Goal: Information Seeking & Learning: Learn about a topic

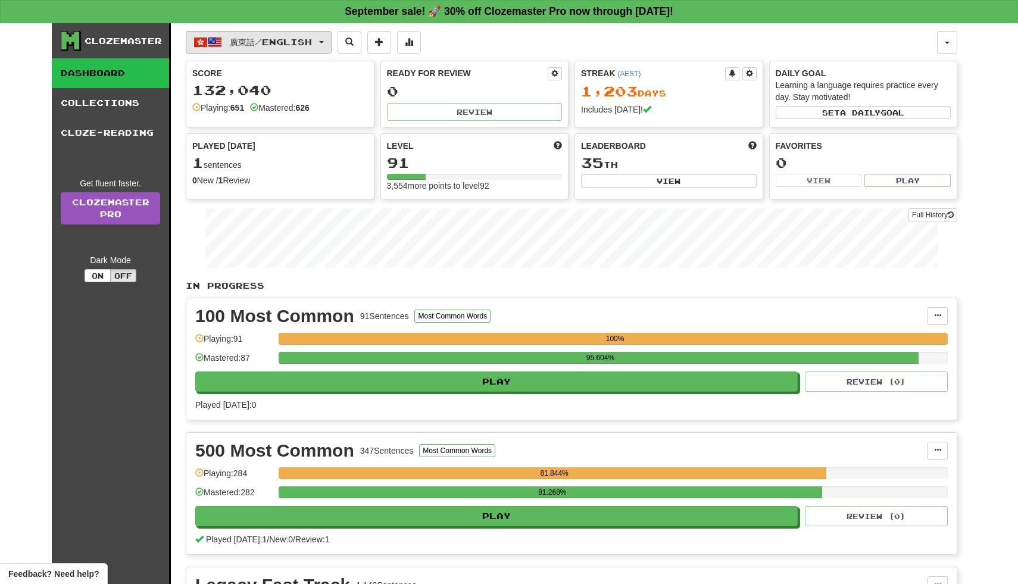
click at [324, 43] on span "button" at bounding box center [321, 42] width 5 height 2
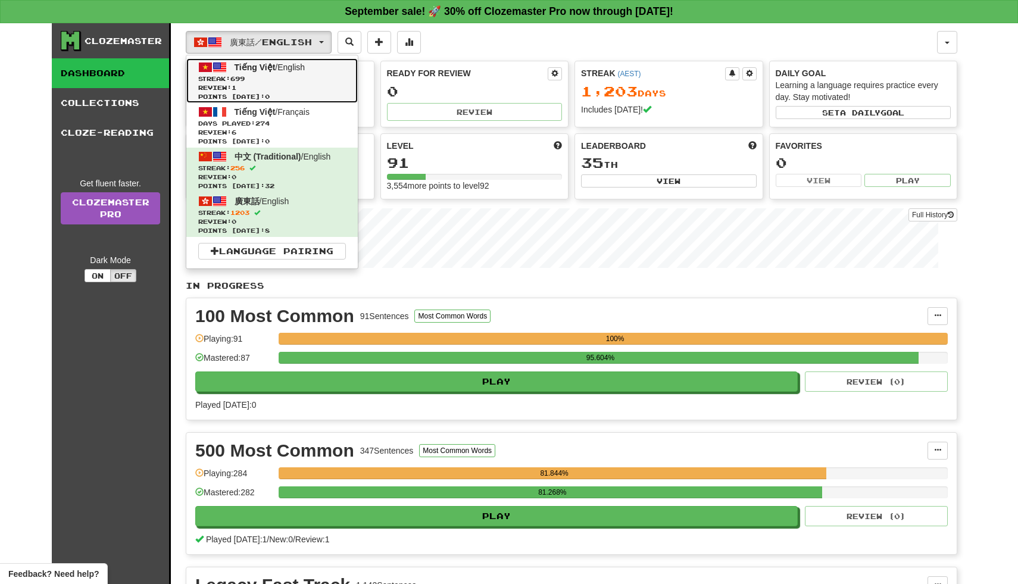
click at [309, 88] on span "Review: 1" at bounding box center [272, 87] width 148 height 9
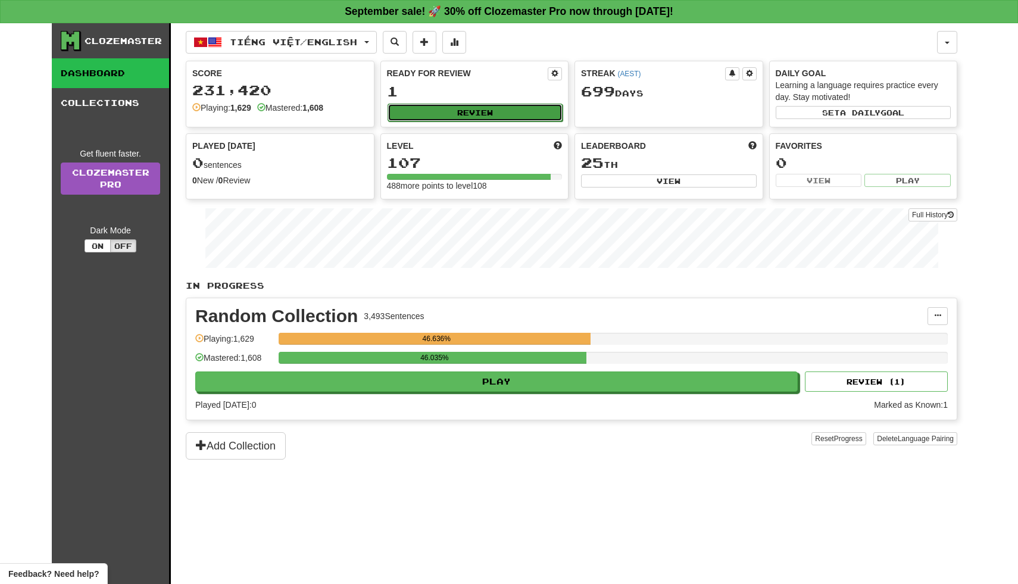
click at [500, 110] on button "Review" at bounding box center [476, 113] width 176 height 18
select select "**"
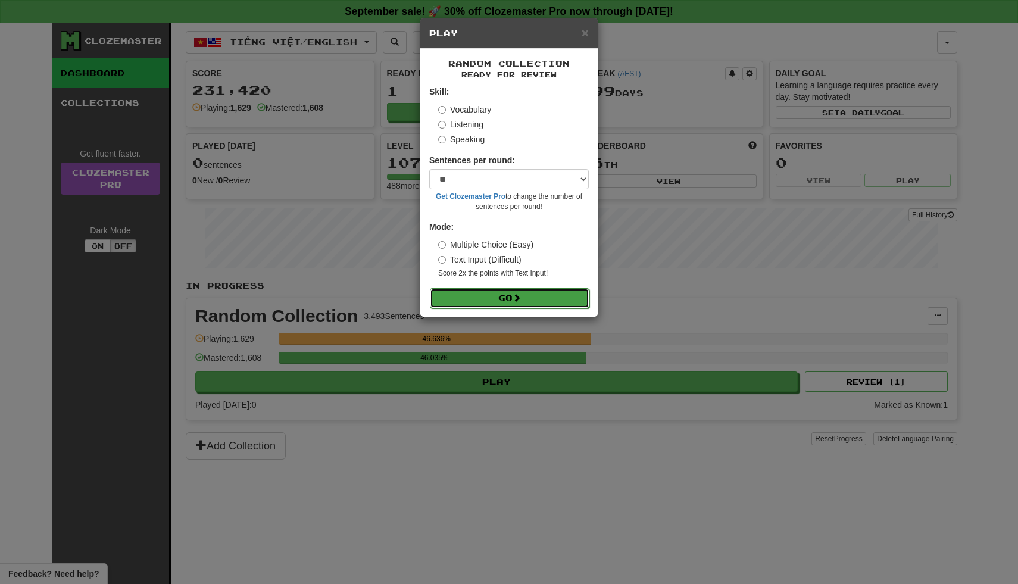
click at [498, 302] on button "Go" at bounding box center [510, 298] width 160 height 20
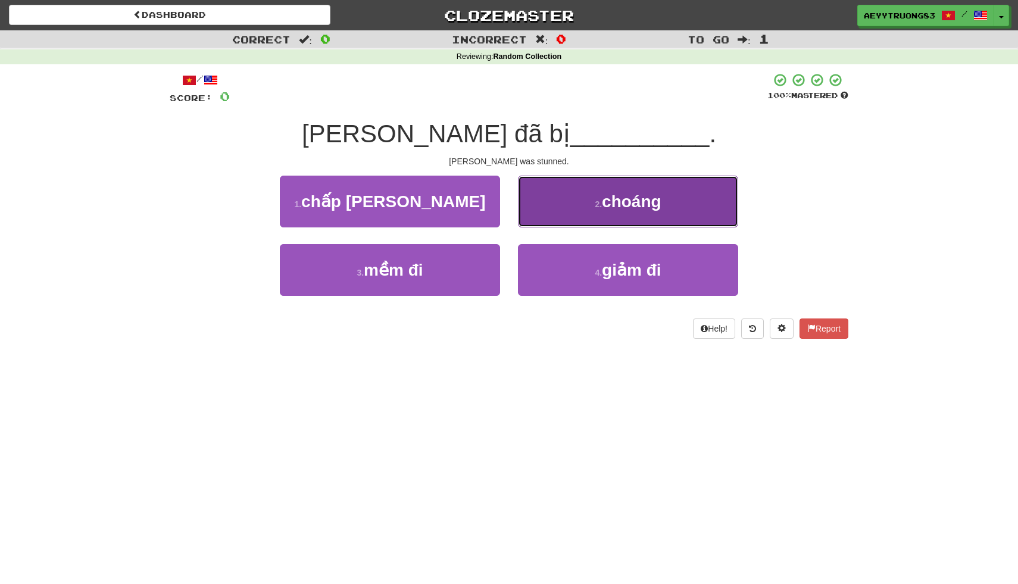
click at [584, 216] on button "2 . choáng" at bounding box center [628, 202] width 220 height 52
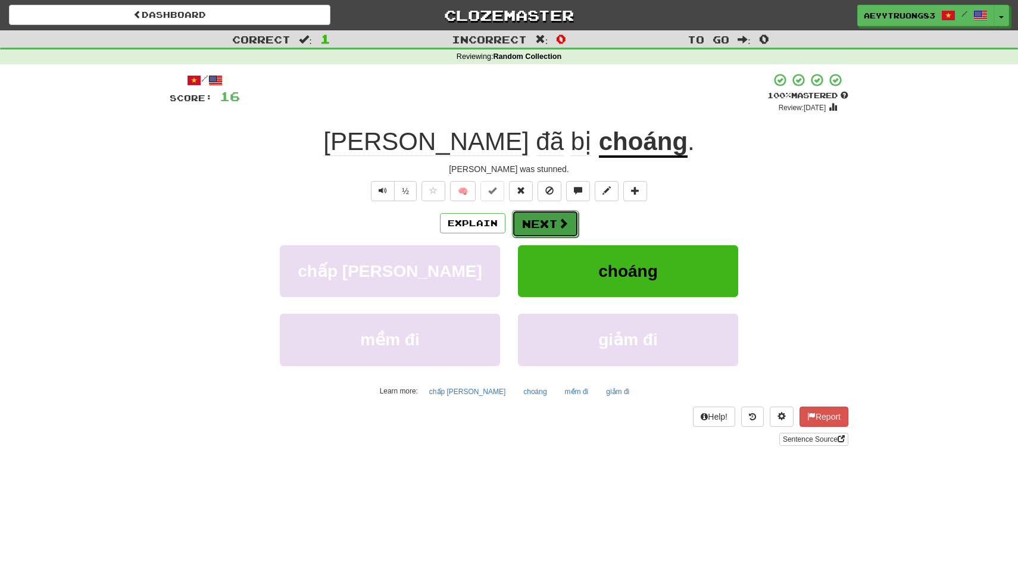
click at [532, 234] on button "Next" at bounding box center [545, 223] width 67 height 27
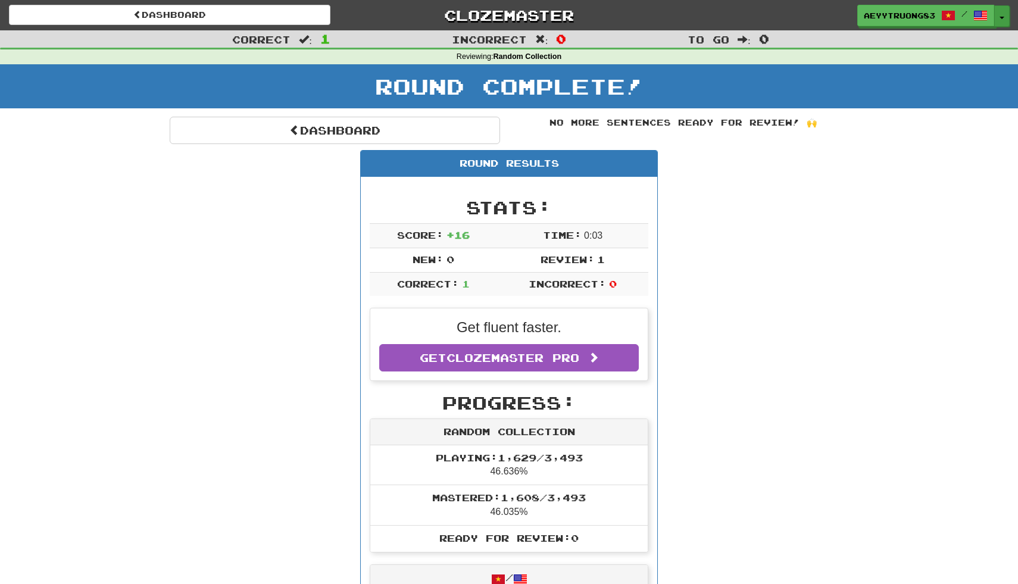
click at [1002, 17] on button "Toggle Dropdown" at bounding box center [1001, 15] width 15 height 21
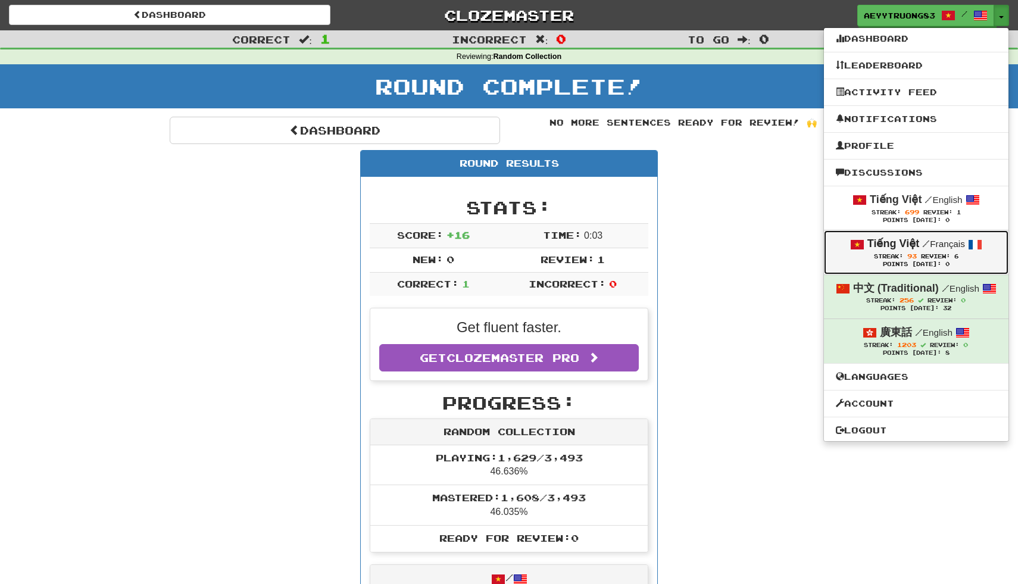
click at [909, 253] on span "93" at bounding box center [912, 255] width 10 height 7
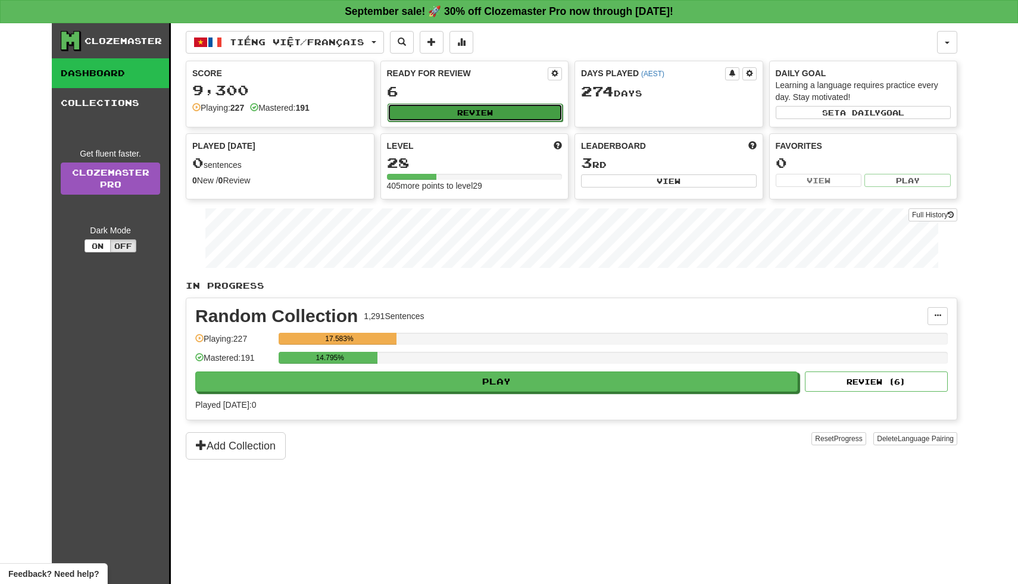
click at [489, 113] on button "Review" at bounding box center [476, 113] width 176 height 18
select select "**"
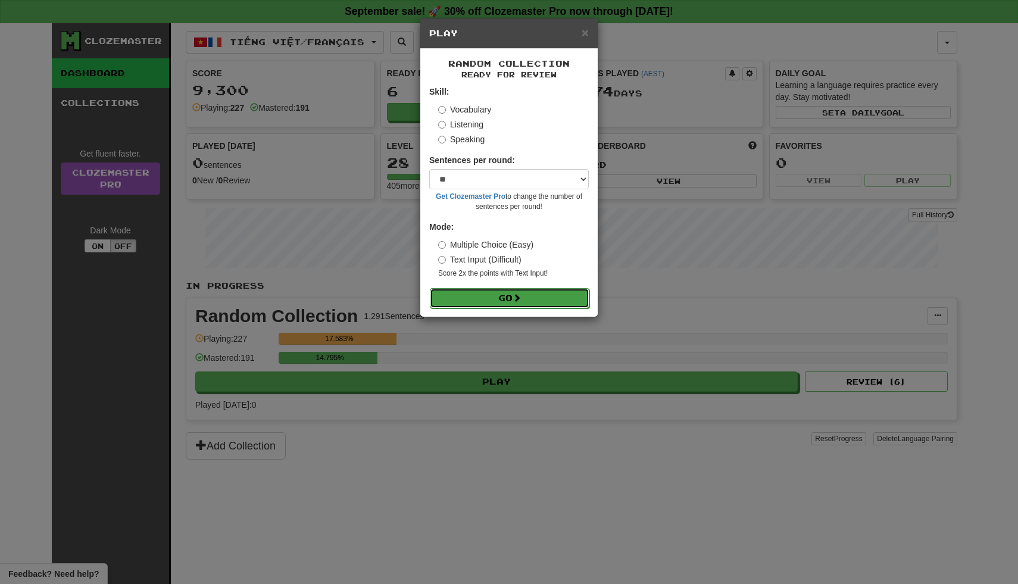
click at [454, 297] on button "Go" at bounding box center [510, 298] width 160 height 20
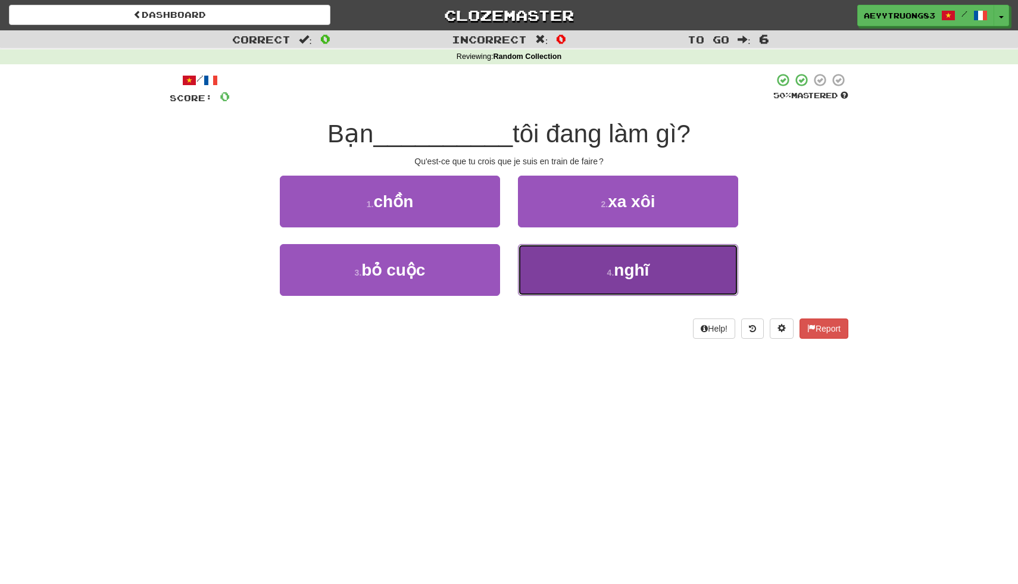
click at [539, 273] on button "4 . nghĩ" at bounding box center [628, 270] width 220 height 52
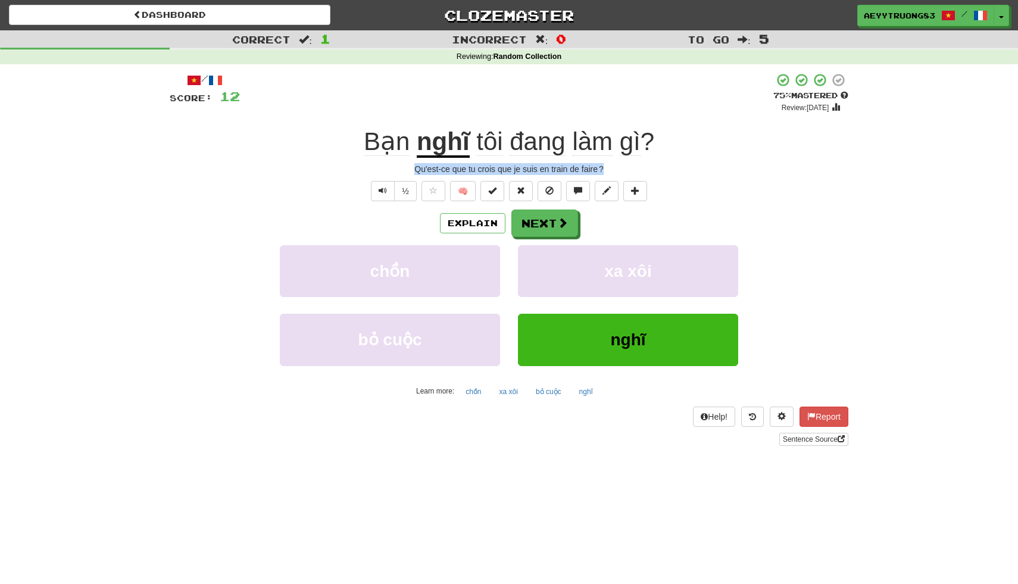
drag, startPoint x: 610, startPoint y: 167, endPoint x: 414, endPoint y: 170, distance: 195.3
click at [414, 170] on div "Qu'est-ce que tu crois que je suis en train de faire ?" at bounding box center [509, 169] width 679 height 12
copy div "Qu'est-ce que tu crois que je suis en train de faire ?"
click at [554, 228] on button "Next" at bounding box center [545, 223] width 67 height 27
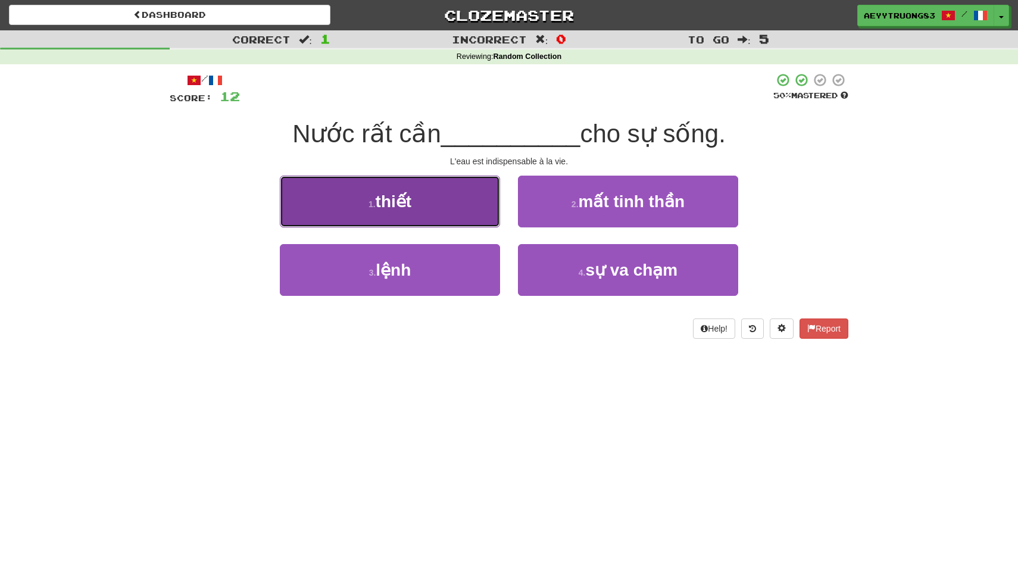
click at [471, 211] on button "1 . thiết" at bounding box center [390, 202] width 220 height 52
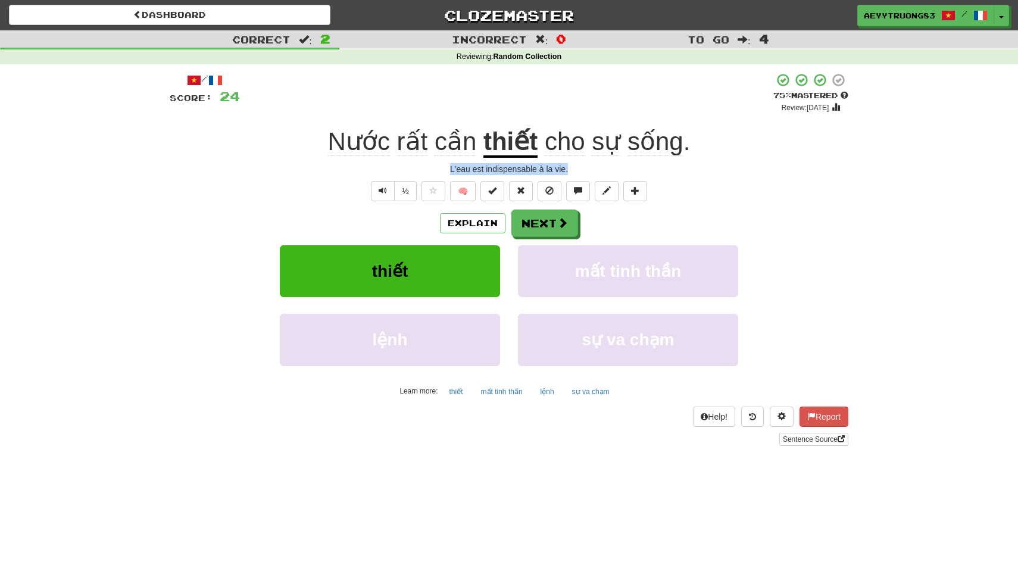
drag, startPoint x: 442, startPoint y: 169, endPoint x: 570, endPoint y: 168, distance: 128.0
click at [570, 168] on div "L'eau est indispensable à la vie." at bounding box center [509, 169] width 679 height 12
copy div "L'eau est indispensable à la vie."
click at [551, 223] on button "Next" at bounding box center [545, 223] width 67 height 27
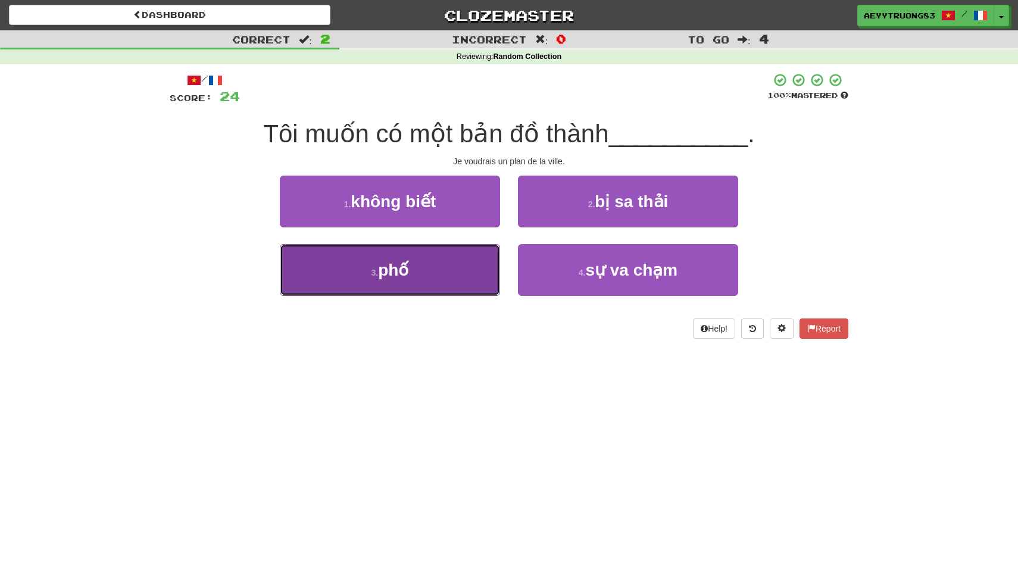
click at [445, 291] on button "3 . phố" at bounding box center [390, 270] width 220 height 52
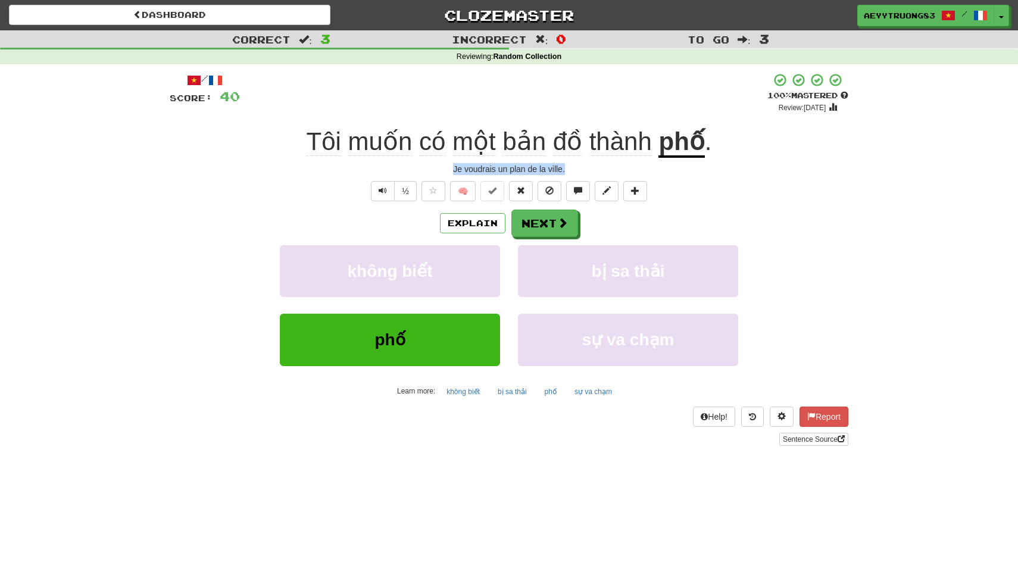
drag, startPoint x: 566, startPoint y: 164, endPoint x: 450, endPoint y: 170, distance: 116.3
click at [450, 170] on div "Je voudrais un plan de la ville." at bounding box center [509, 169] width 679 height 12
copy div "Je voudrais un plan de la ville."
click at [538, 228] on button "Next" at bounding box center [545, 223] width 67 height 27
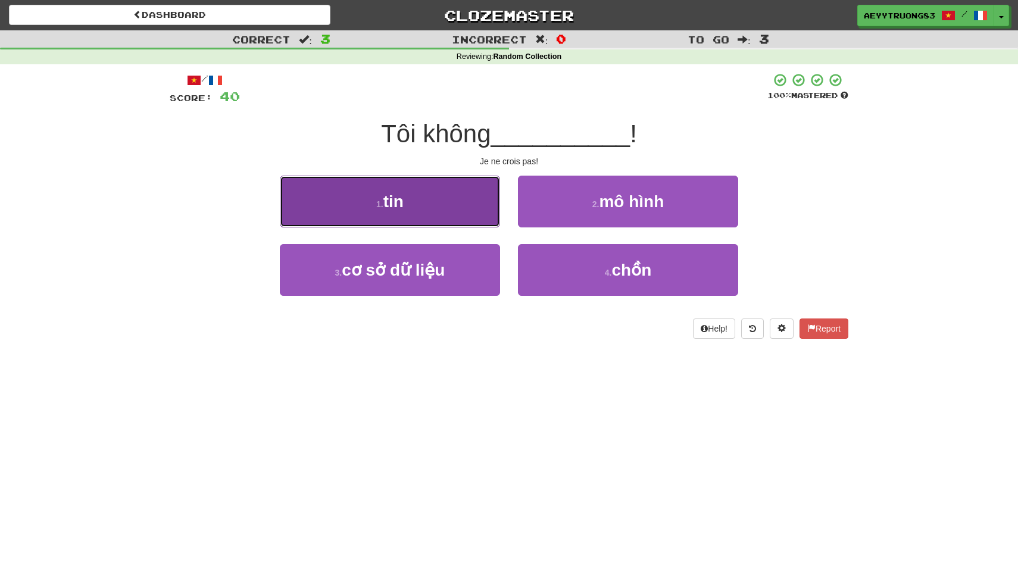
click at [470, 204] on button "1 . tin" at bounding box center [390, 202] width 220 height 52
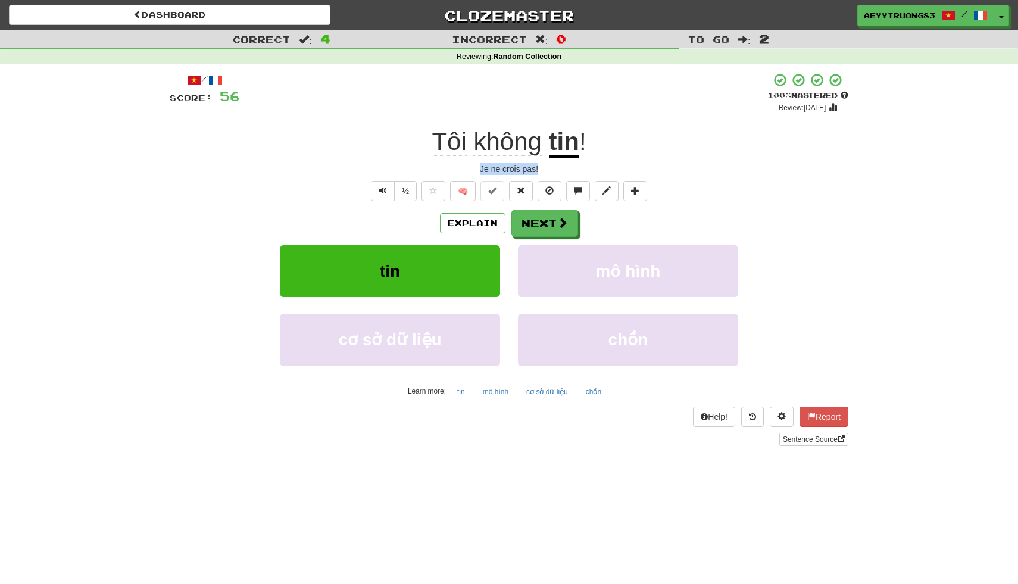
drag, startPoint x: 545, startPoint y: 171, endPoint x: 468, endPoint y: 167, distance: 76.9
click at [468, 168] on div "Je ne crois pas!" at bounding box center [509, 169] width 679 height 12
copy div "Je ne crois pas!"
click at [546, 230] on button "Next" at bounding box center [545, 223] width 67 height 27
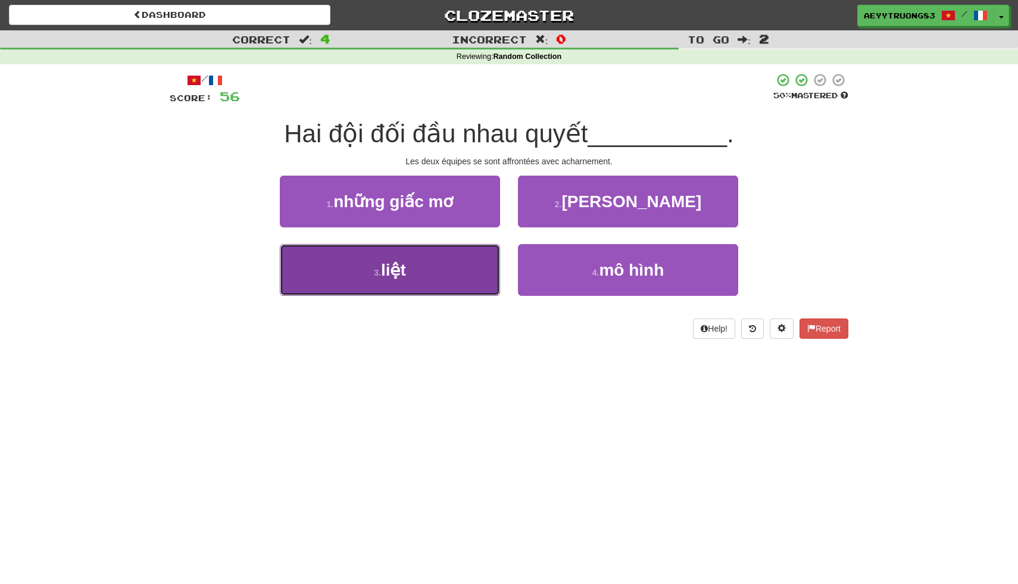
click at [471, 251] on button "3 . liệt" at bounding box center [390, 270] width 220 height 52
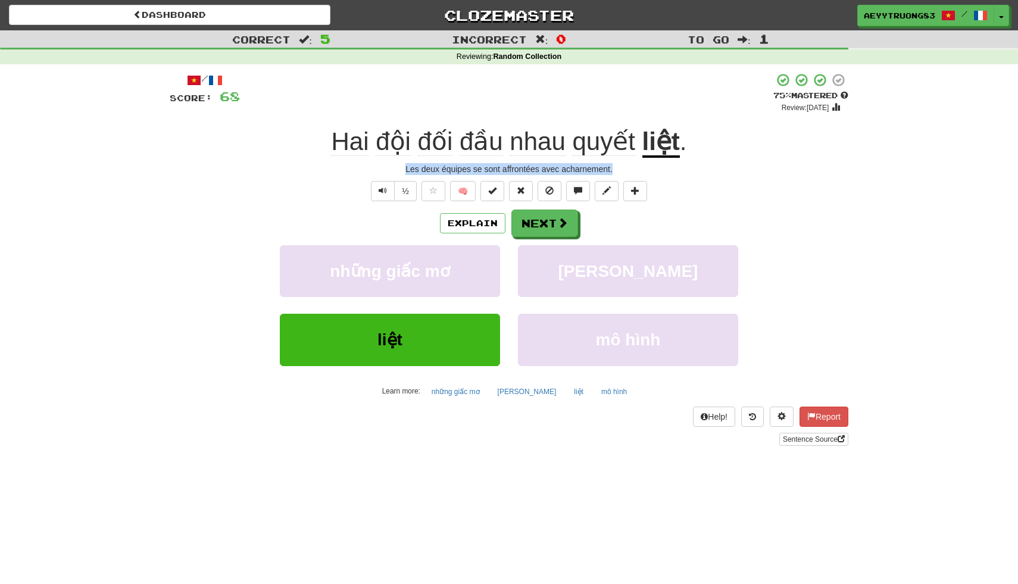
drag, startPoint x: 613, startPoint y: 170, endPoint x: 403, endPoint y: 171, distance: 210.2
click at [403, 171] on div "Les deux équipes se sont affrontées avec acharnement." at bounding box center [509, 169] width 679 height 12
copy div "Les deux équipes se sont affrontées avec acharnement."
click at [562, 222] on span at bounding box center [563, 223] width 11 height 11
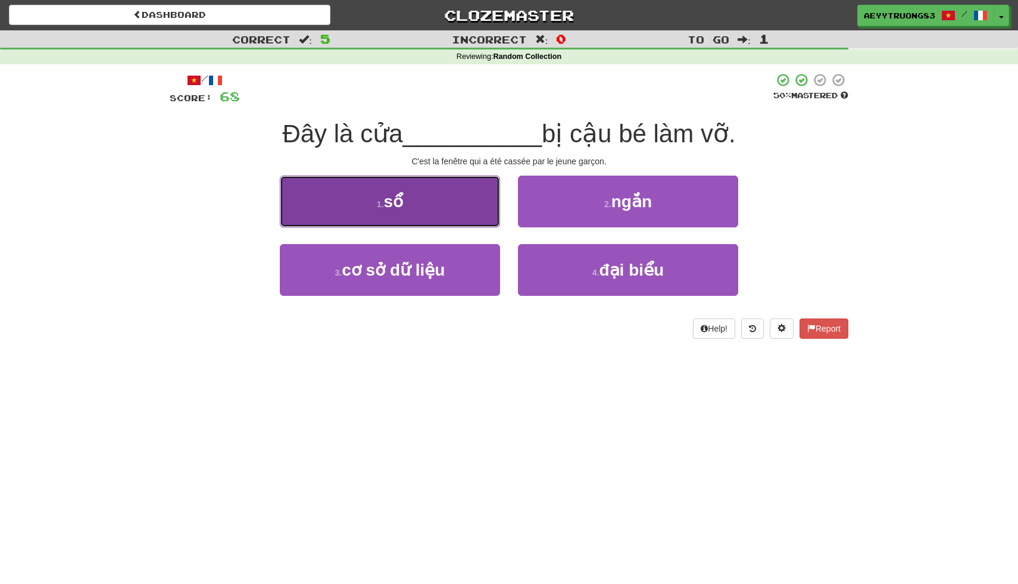
click at [462, 202] on button "1 . sổ" at bounding box center [390, 202] width 220 height 52
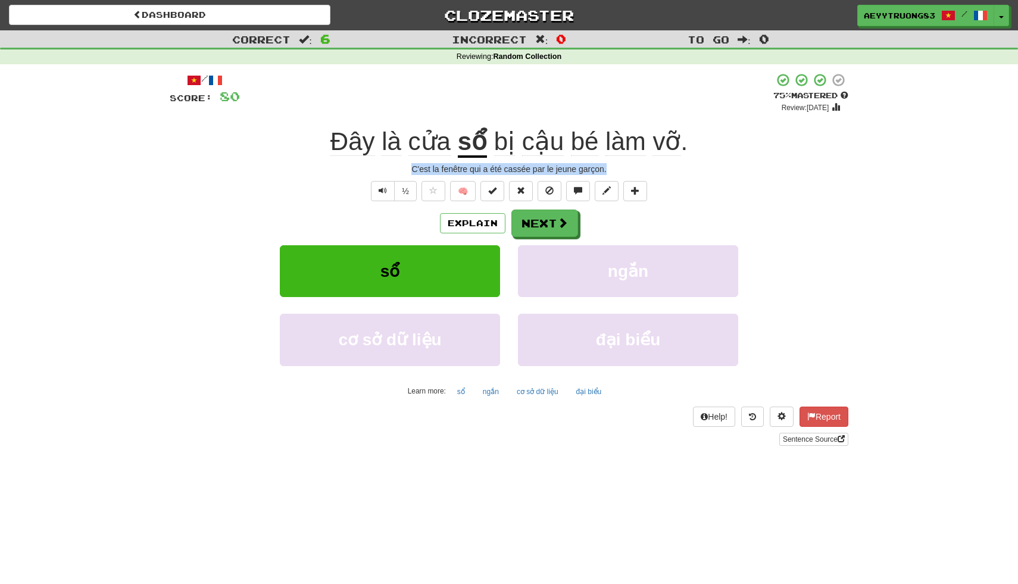
drag, startPoint x: 608, startPoint y: 166, endPoint x: 408, endPoint y: 169, distance: 199.5
click at [408, 169] on div "C'est la fenêtre qui a été cassée par le jeune garçon." at bounding box center [509, 169] width 679 height 12
copy div "C'est la fenêtre qui a été cassée par le jeune garçon."
click at [540, 223] on button "Next" at bounding box center [545, 223] width 67 height 27
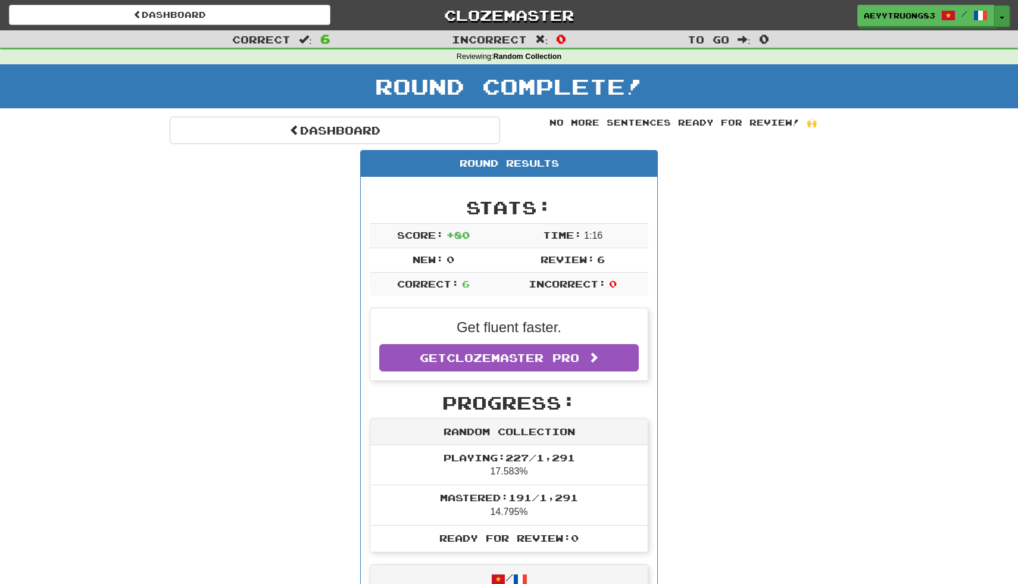
click at [997, 18] on button "Toggle Dropdown" at bounding box center [1001, 15] width 15 height 21
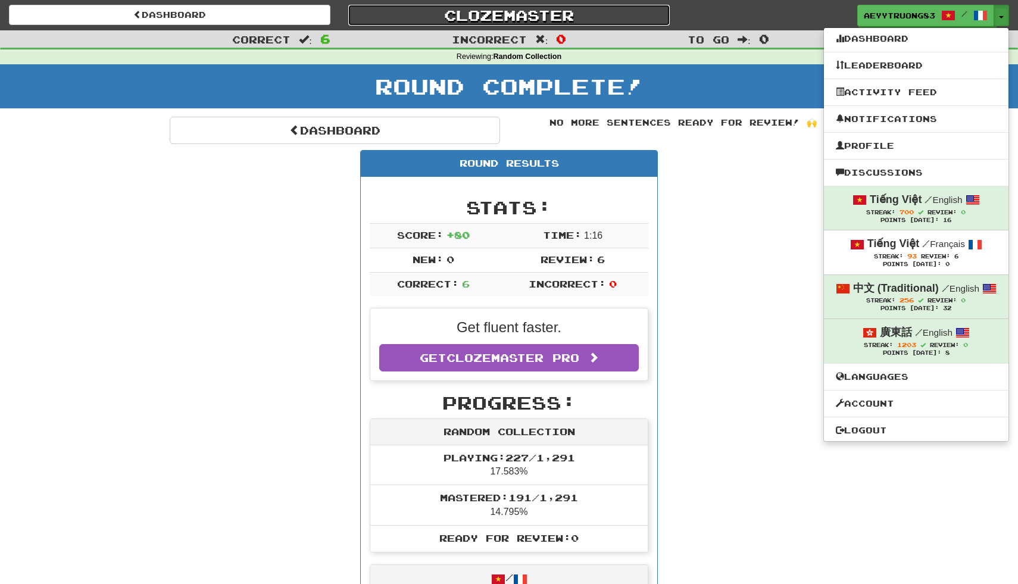
click at [525, 17] on link "Clozemaster" at bounding box center [509, 15] width 322 height 21
